Goal: Ask a question

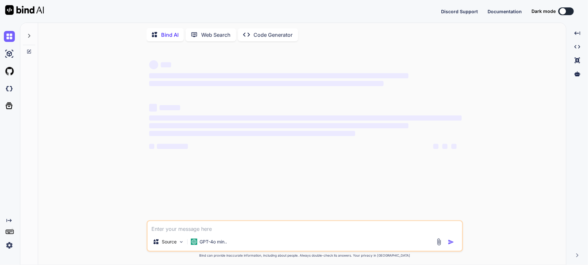
click at [229, 231] on textarea at bounding box center [305, 228] width 315 height 12
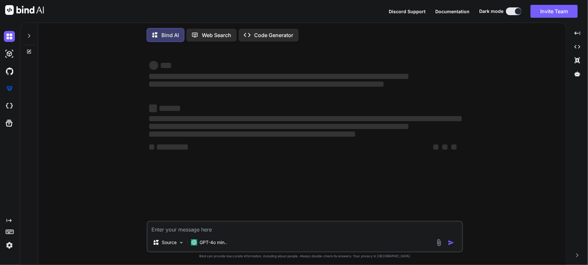
type textarea "x"
type textarea "What is required to use GitHub Copilot after installation? a. A GitHub reposito…"
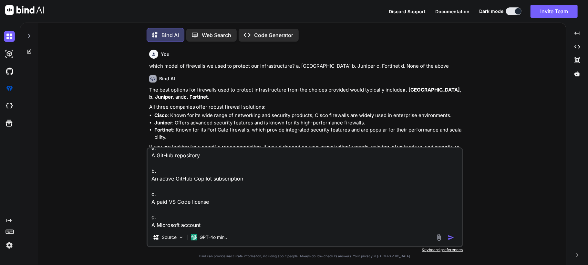
scroll to position [3, 0]
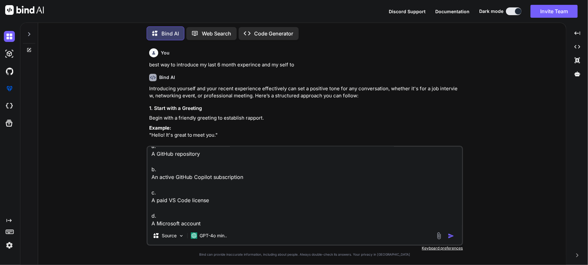
type textarea "x"
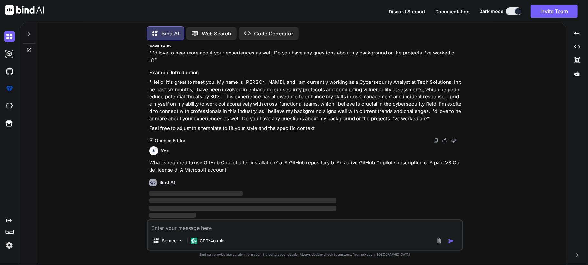
scroll to position [759, 0]
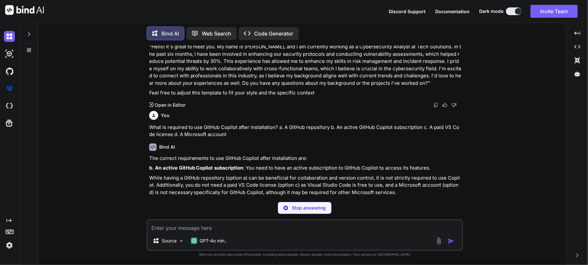
type textarea "x"
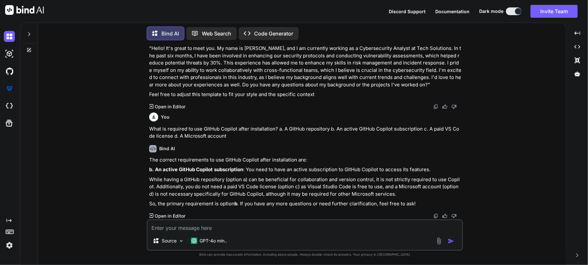
scroll to position [792, 0]
paste textarea "How can you verify that Copilot is installed and active? a. Typing copilot --ve…"
type textarea "How can you verify that Copilot is installed and active? a. Typing copilot --ve…"
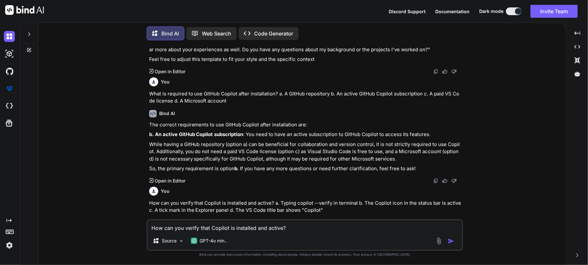
scroll to position [869, 0]
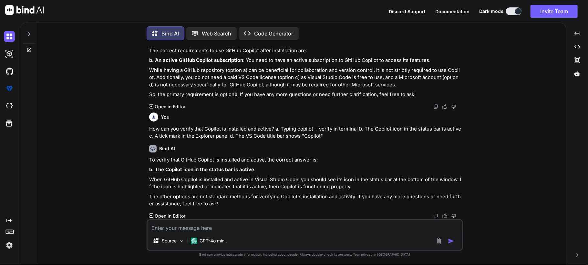
click at [264, 232] on textarea at bounding box center [305, 227] width 315 height 12
paste textarea "How do you accept an inline suggestion from Copilot? a. Ctrl+Tab b. Enter c. Ct…"
type textarea "How do you accept an inline suggestion from Copilot? a. Ctrl+Tab b. Enter c. Ct…"
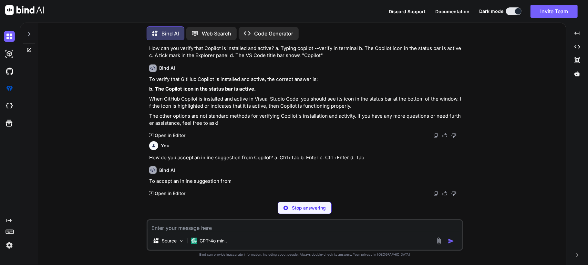
scroll to position [971, 0]
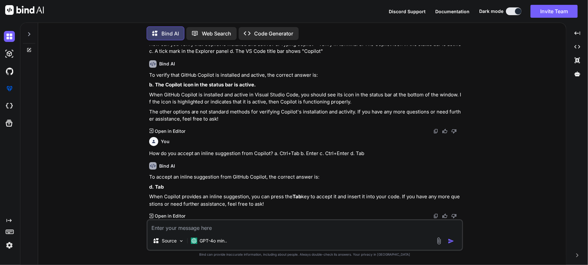
paste textarea "Which shortcut opens Copilot Chat panel? a. Ctrl+Shift+P b. Ctrl+Shift+I c. Ctr…"
type textarea "Which shortcut opens Copilot Chat panel? a. Ctrl+Shift+P b. Ctrl+Shift+I c. Ctr…"
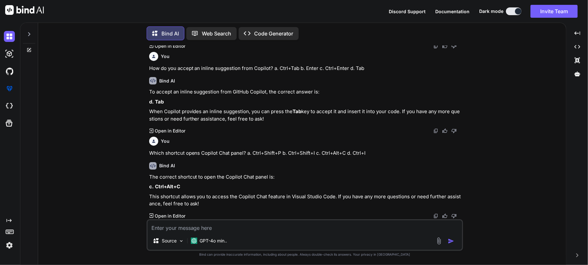
scroll to position [1072, 0]
paste textarea "Which key dismisses a Copilot suggestion? a. Esc b. F1 c. Shift d. Backspace"
type textarea "Which key dismisses a Copilot suggestion? a. Esc b. F1 c. Shift d. Backspace"
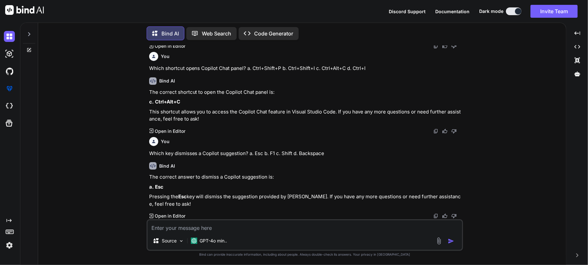
scroll to position [1157, 0]
paste textarea "Comment-driven development with Copilot means: a. Writing long code before comm…"
type textarea "Comment-driven development with Copilot means: a. Writing long code before comm…"
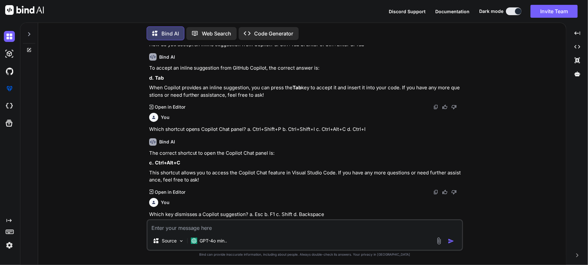
scroll to position [1233, 0]
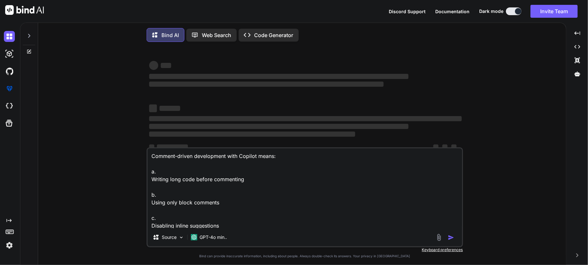
click at [450, 242] on div at bounding box center [446, 237] width 22 height 7
type textarea "x"
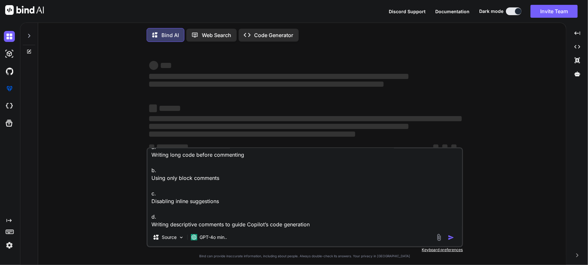
scroll to position [14, 0]
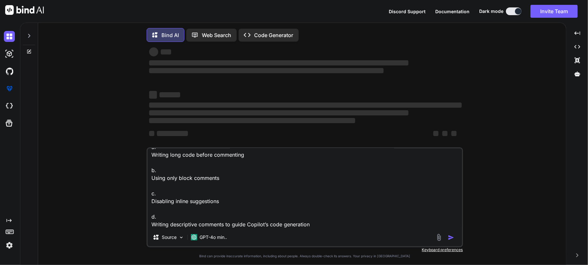
click at [325, 200] on textarea "Comment-driven development with Copilot means: a. Writing long code before comm…" at bounding box center [305, 189] width 315 height 80
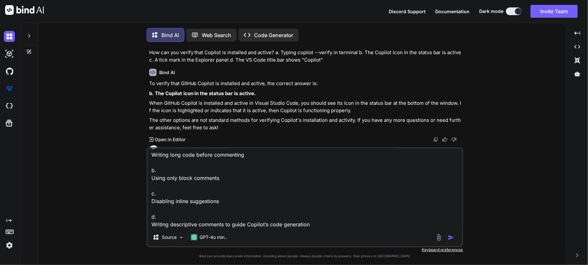
scroll to position [3, 0]
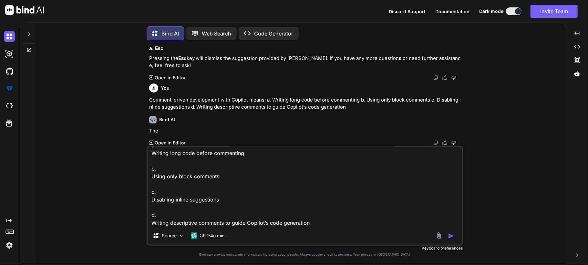
click at [451, 235] on img "button" at bounding box center [451, 236] width 6 height 6
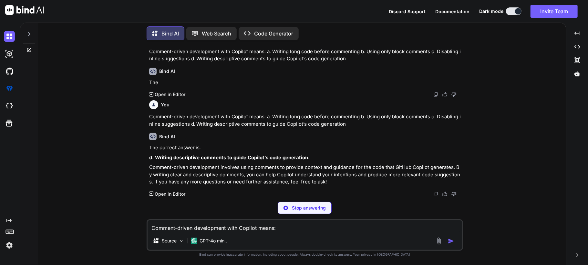
scroll to position [355, 0]
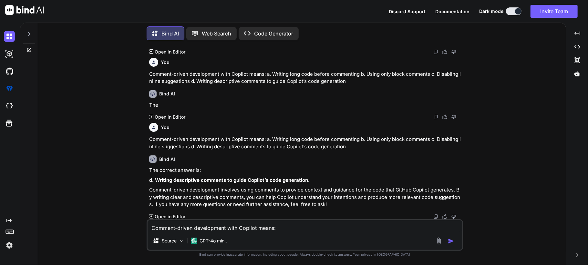
click at [247, 227] on textarea "Comment-driven development with Copilot means: a. Writing long code before comm…" at bounding box center [305, 227] width 315 height 12
paste textarea "Which JSON file allows workspace-specific Copilot settings? a. launch.json b. .…"
type textarea "Which JSON file allows workspace-specific Copilot settings? a. launch.json b. .…"
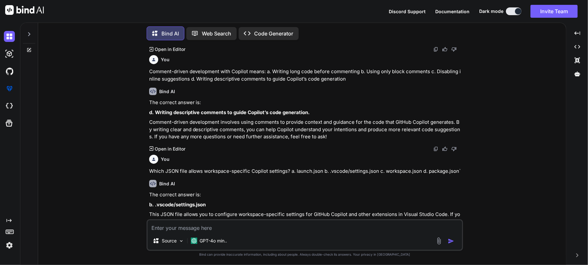
scroll to position [440, 0]
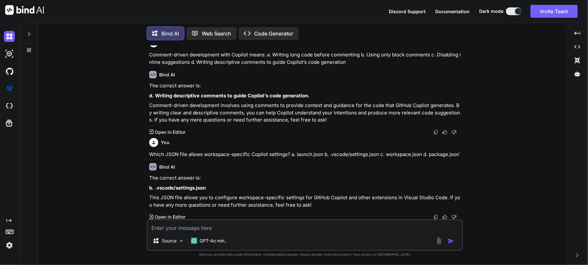
paste textarea "Which agent helps with VS Code features and extensions? a. @vscode b. @terminal…"
type textarea "Which agent helps with VS Code features and extensions? a. @vscode b. @terminal…"
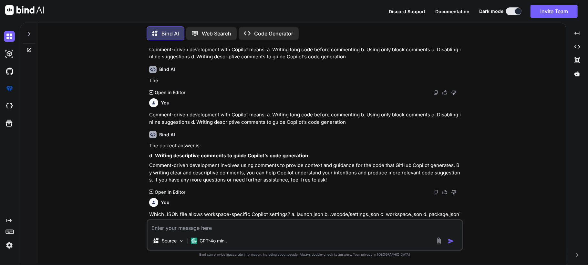
scroll to position [508, 0]
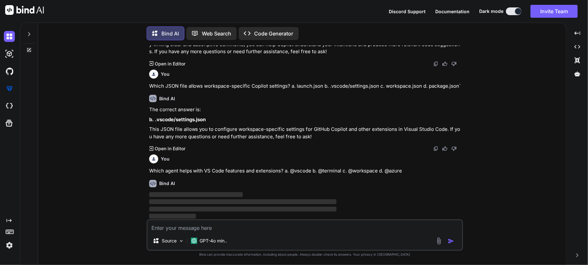
click at [512, 162] on div "You How can you verify that Copilot is installed and active? a. Typing copilot …" at bounding box center [304, 156] width 523 height 220
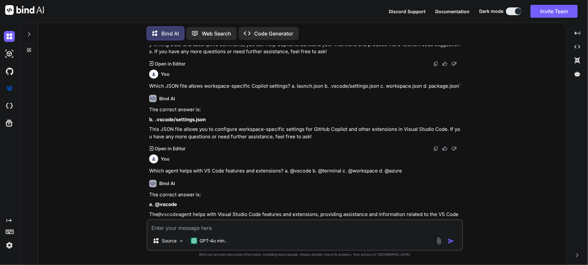
click at [247, 233] on div "Source GPT-4o min.." at bounding box center [305, 236] width 316 height 32
